Goal: Task Accomplishment & Management: Complete application form

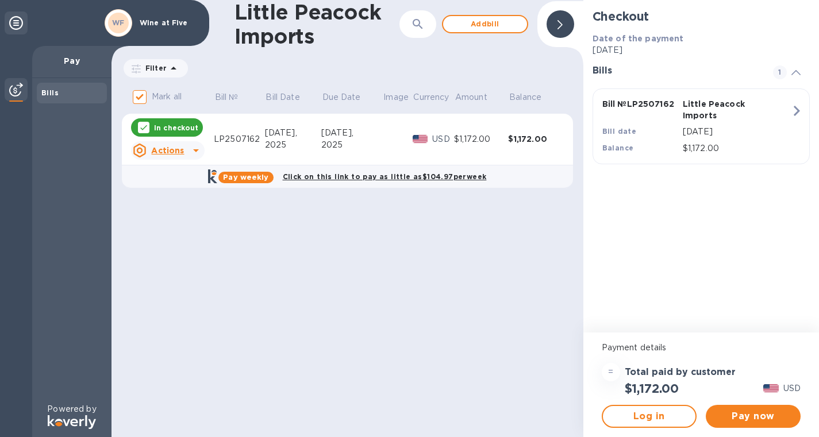
click at [20, 90] on img at bounding box center [16, 90] width 14 height 14
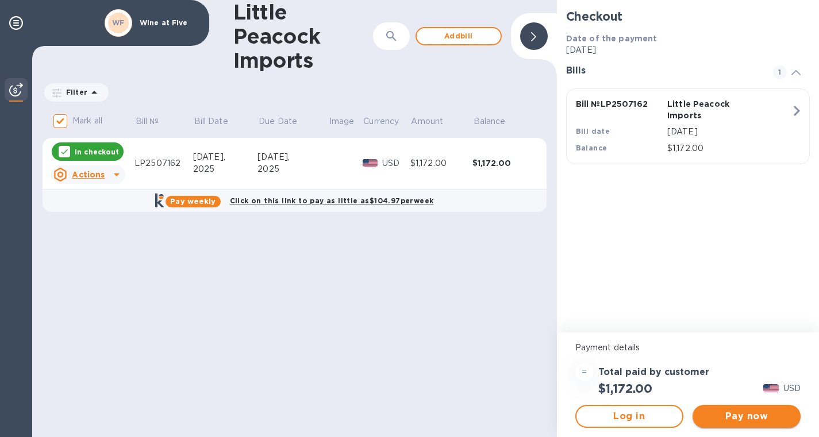
click at [702, 415] on span "Pay now" at bounding box center [747, 417] width 90 height 14
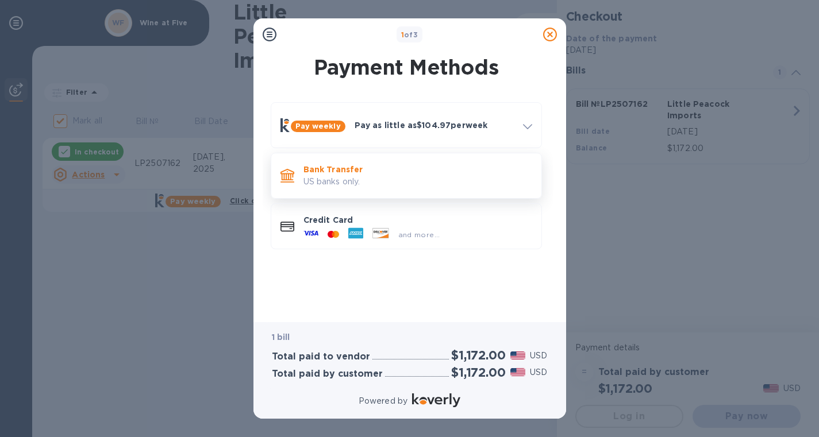
click at [390, 182] on p "US banks only." at bounding box center [418, 182] width 229 height 12
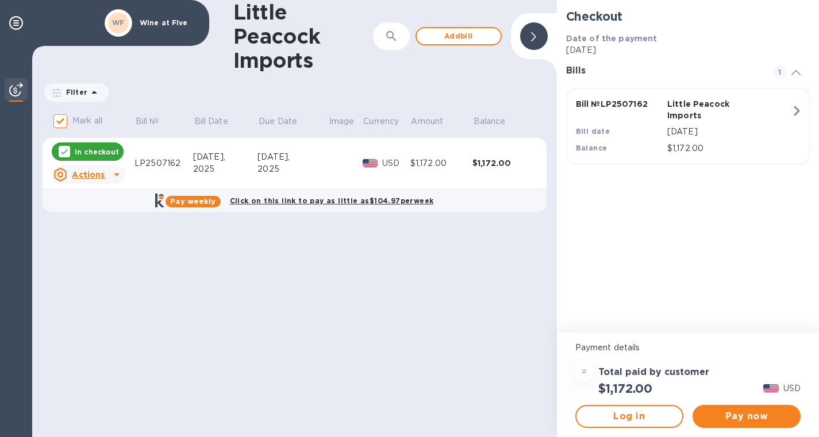
click at [158, 29] on div "WF Wine at Five" at bounding box center [152, 23] width 100 height 32
click at [129, 25] on div "WF" at bounding box center [119, 23] width 28 height 28
click at [9, 18] on icon at bounding box center [16, 23] width 14 height 14
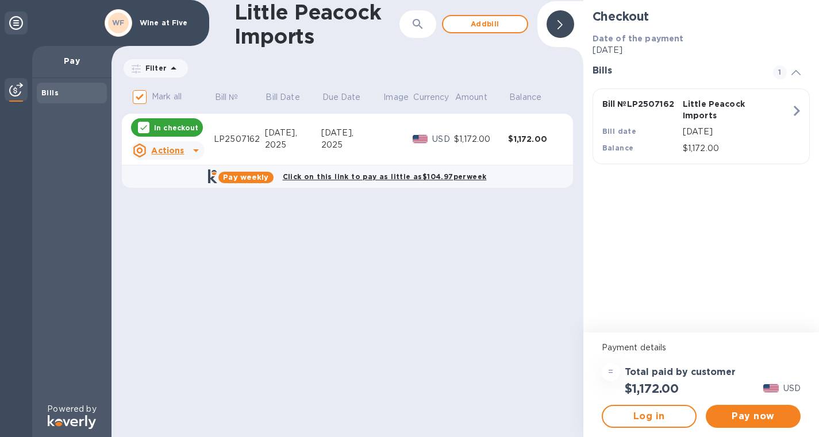
click at [129, 23] on div "WF" at bounding box center [119, 23] width 28 height 28
click at [632, 413] on span "Log in" at bounding box center [649, 417] width 74 height 14
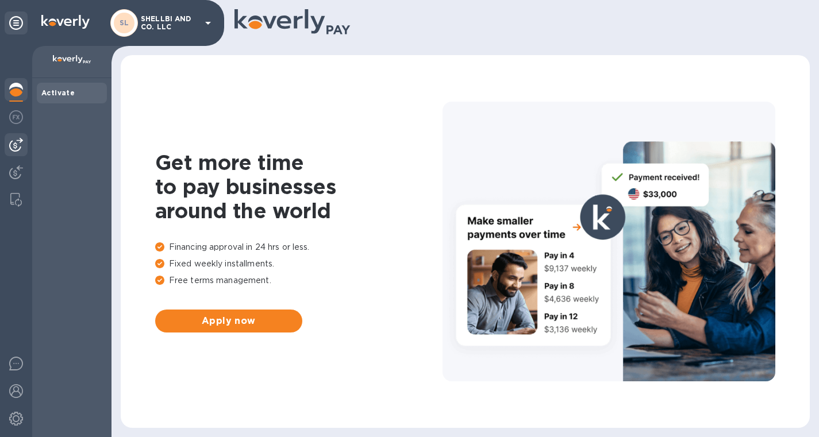
click at [15, 144] on img at bounding box center [16, 145] width 14 height 14
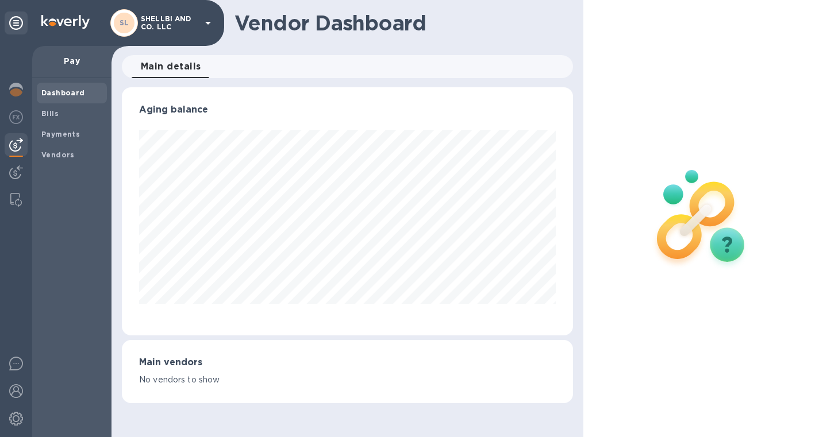
scroll to position [248, 451]
click at [56, 116] on b "Bills" at bounding box center [49, 113] width 17 height 9
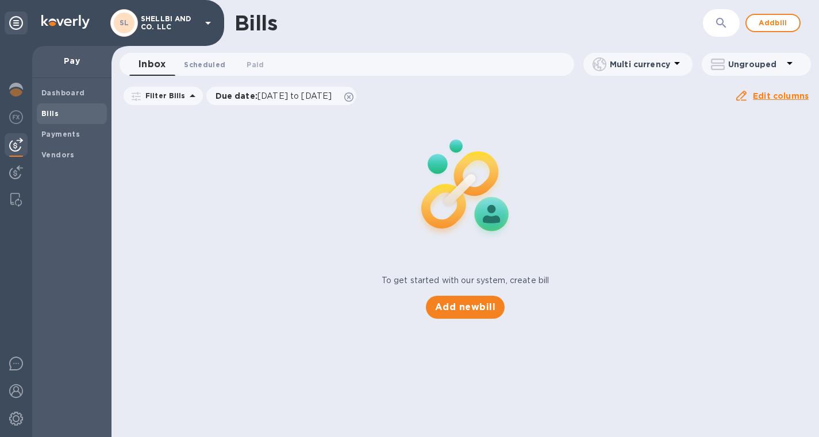
click at [200, 63] on span "Scheduled 0" at bounding box center [204, 65] width 41 height 12
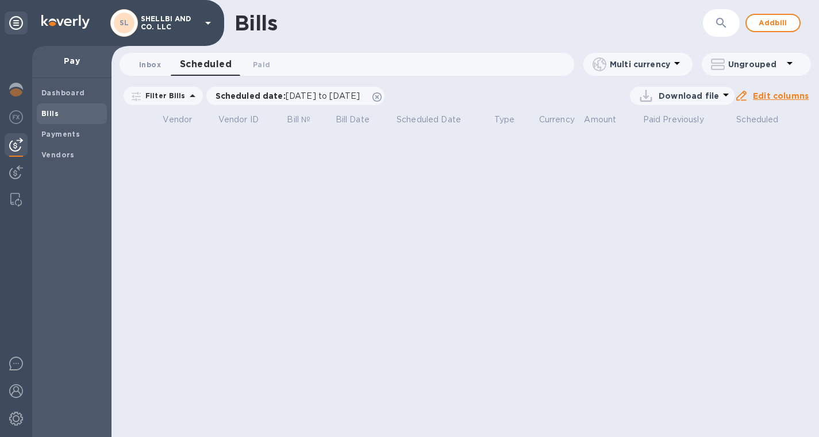
click at [152, 64] on span "Inbox 0" at bounding box center [150, 65] width 22 height 12
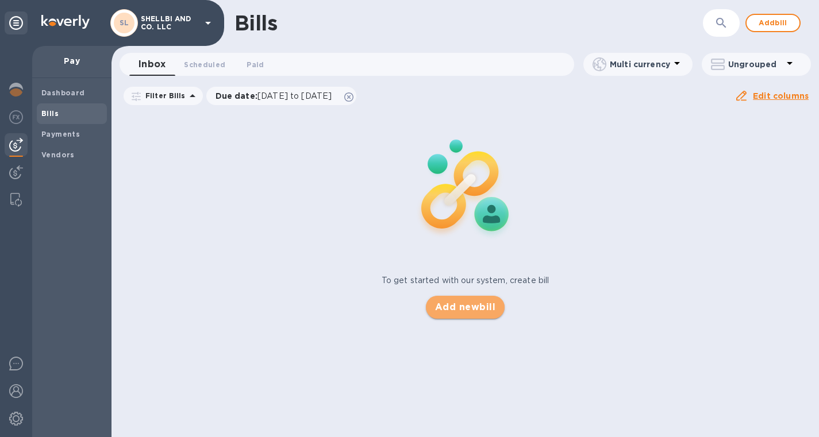
click at [444, 305] on span "Add new bill" at bounding box center [465, 308] width 60 height 14
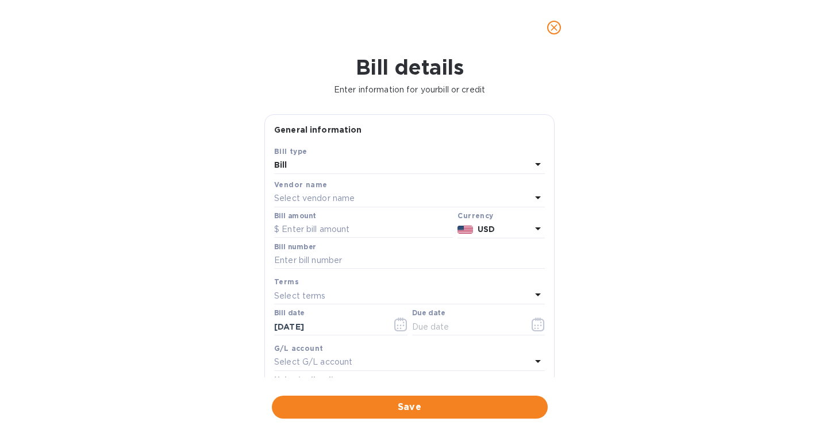
click at [335, 196] on p "Select vendor name" at bounding box center [314, 199] width 80 height 12
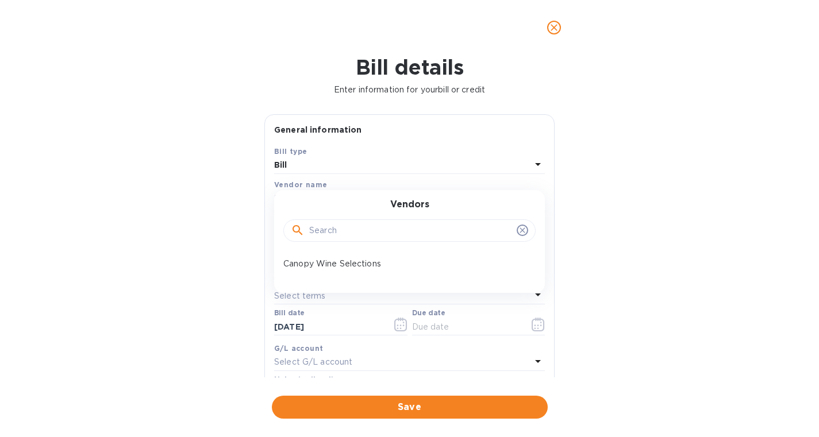
click at [324, 233] on input "text" at bounding box center [410, 230] width 203 height 17
type input "l"
type input "P"
type input "L"
click at [187, 251] on div "Bill details Enter information for your bill or credit General information Save…" at bounding box center [409, 246] width 819 height 382
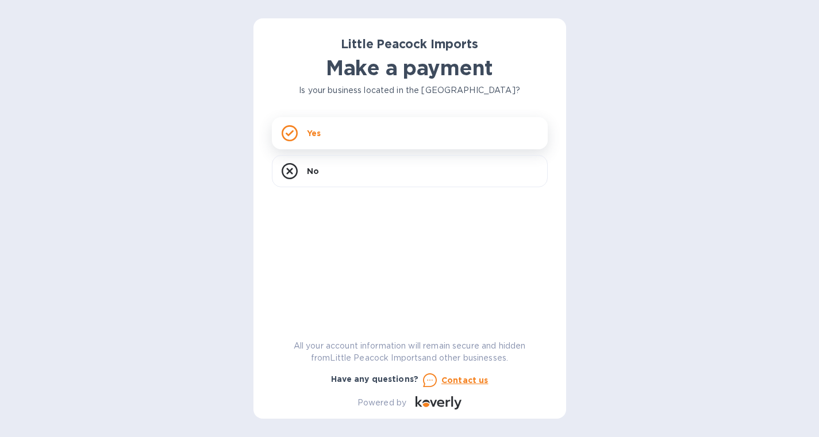
click at [327, 135] on div "Yes" at bounding box center [410, 133] width 276 height 32
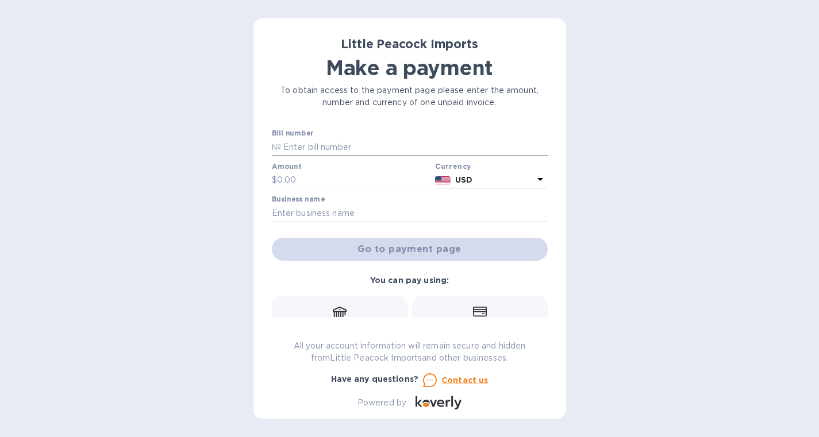
click at [328, 148] on input "text" at bounding box center [414, 147] width 267 height 17
paste input "LP2507162"
type input "LP2507162"
click at [325, 176] on input "text" at bounding box center [354, 180] width 154 height 17
type input "1,172"
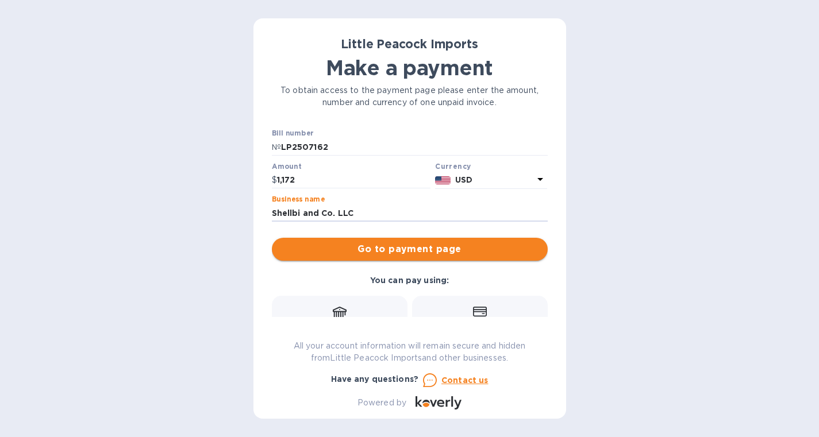
type input "Shellbi and Co. LLC"
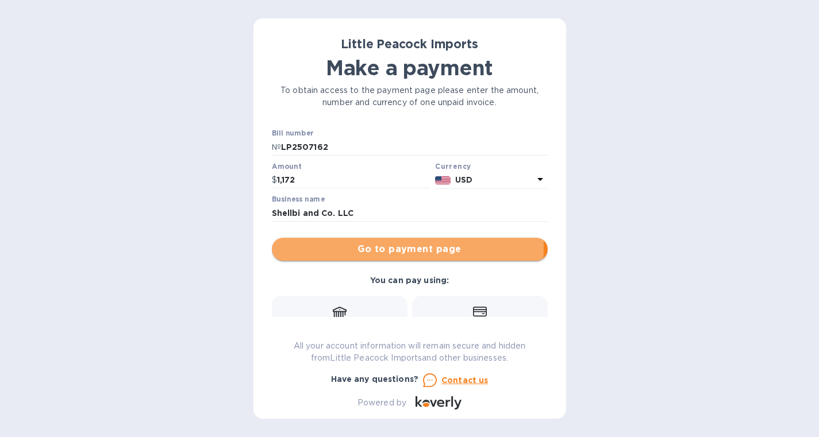
click at [332, 246] on span "Go to payment page" at bounding box center [410, 250] width 258 height 14
